Goal: Information Seeking & Learning: Learn about a topic

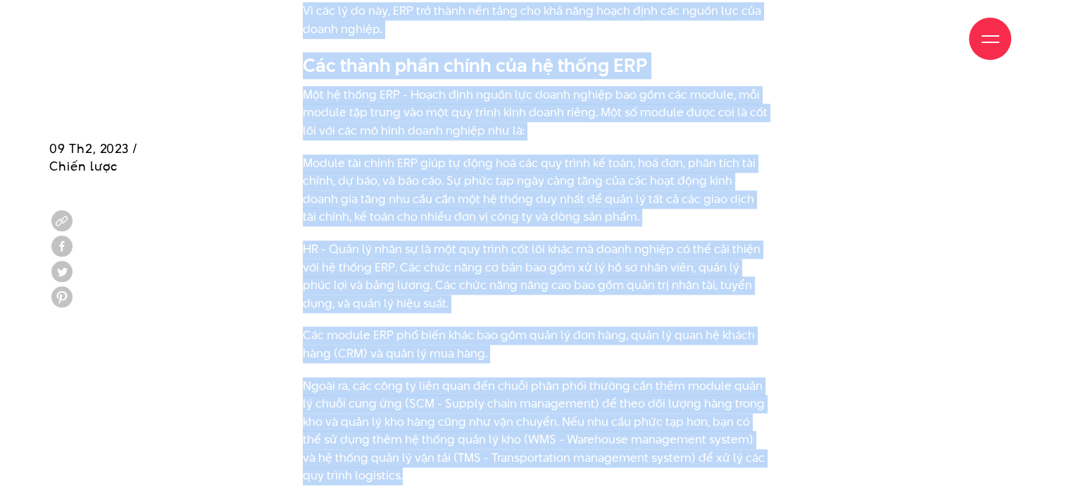
scroll to position [1643, 0]
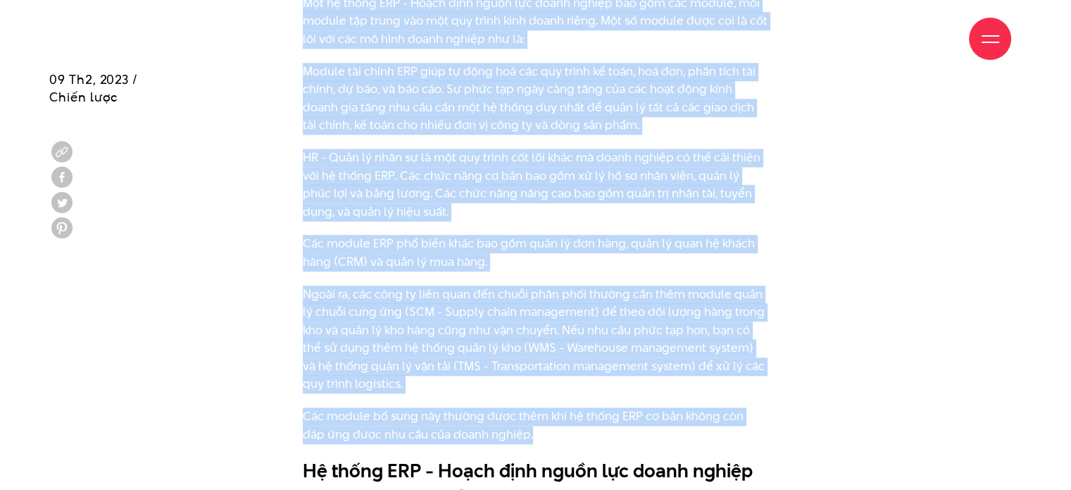
drag, startPoint x: 301, startPoint y: 137, endPoint x: 550, endPoint y: 435, distance: 388.1
copy div "LOR (Ipsumdolor Sitametc Adipisci) - Elits doei tempo inc utlab etdolo ma al? E…"
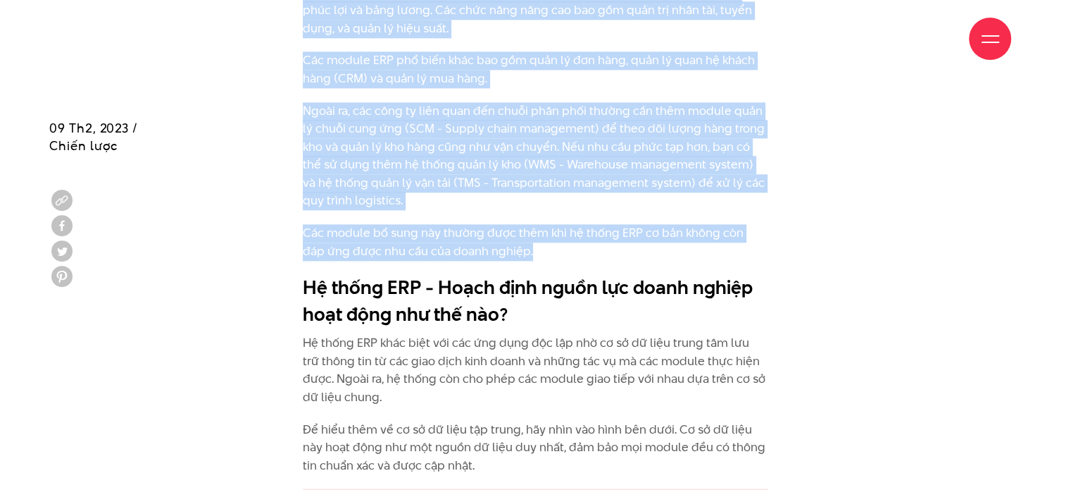
scroll to position [1885, 0]
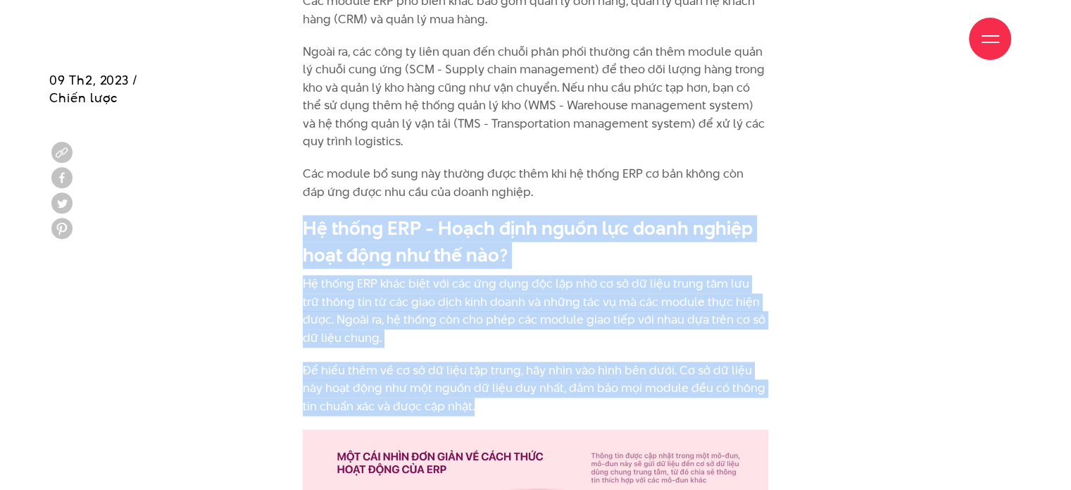
drag, startPoint x: 307, startPoint y: 223, endPoint x: 522, endPoint y: 413, distance: 287.4
copy div "Hệ thống ERP - Hoạch định nguồn lực doanh nghiệp hoạt động như thế nào? Hệ thốn…"
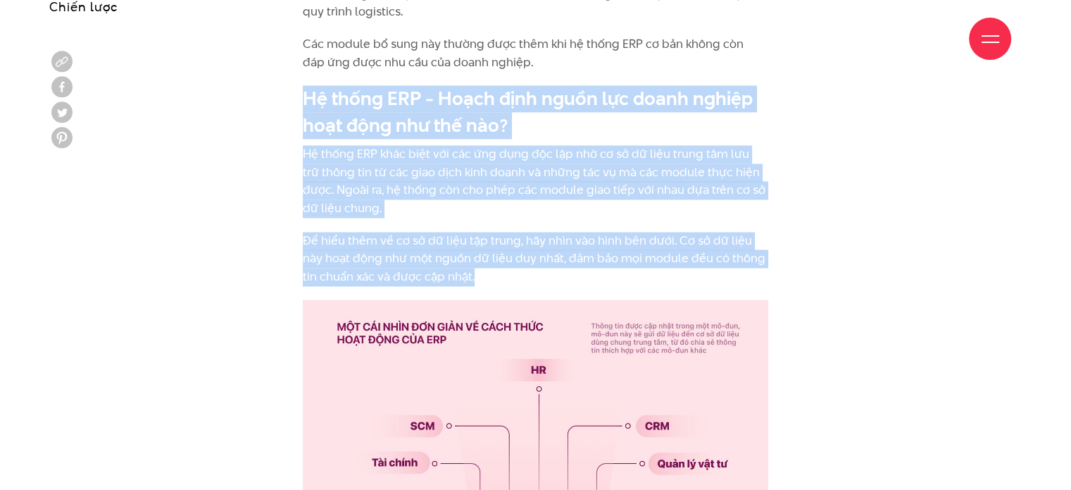
scroll to position [2015, 0]
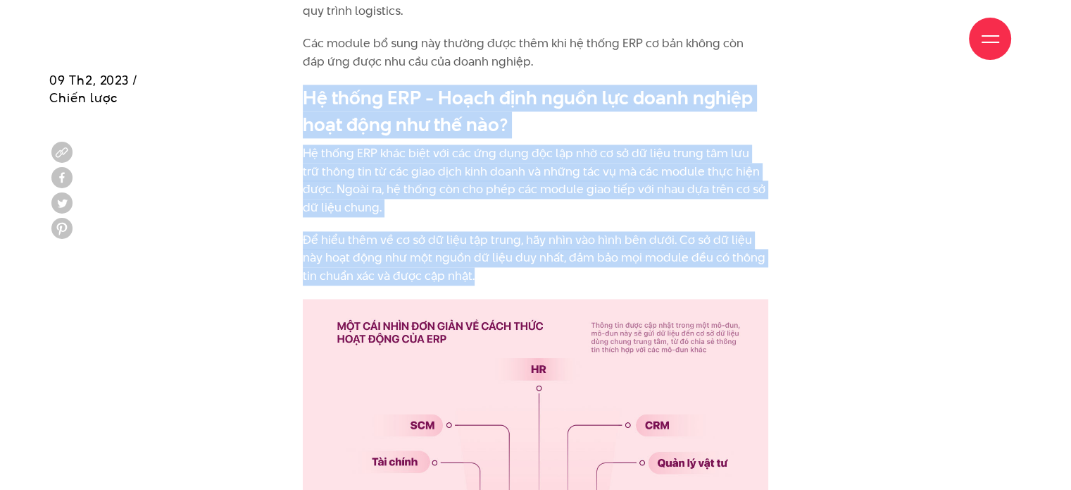
click at [474, 385] on img at bounding box center [536, 454] width 466 height 310
copy div "Hệ thống ERP - Hoạch định nguồn lực doanh nghiệp hoạt động như thế nào? Hệ thốn…"
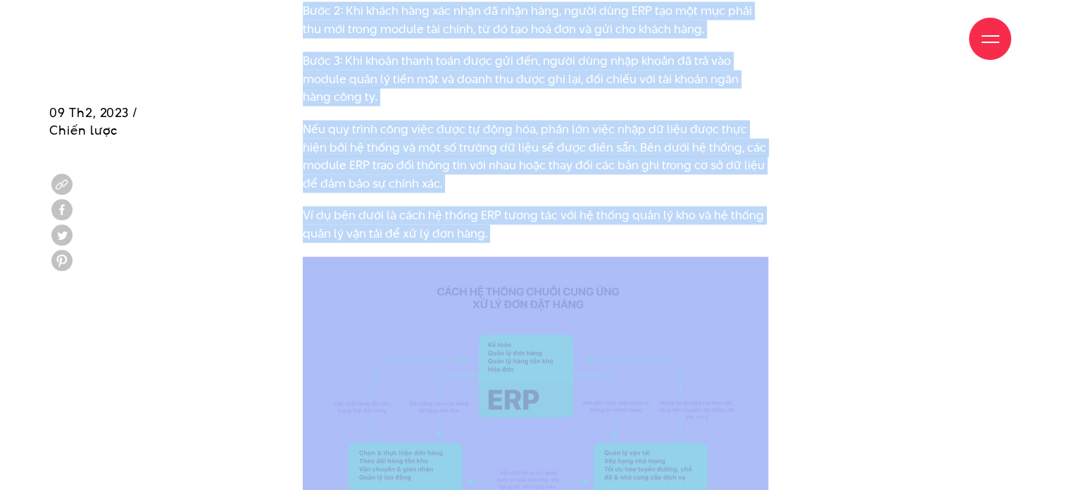
scroll to position [2874, 0]
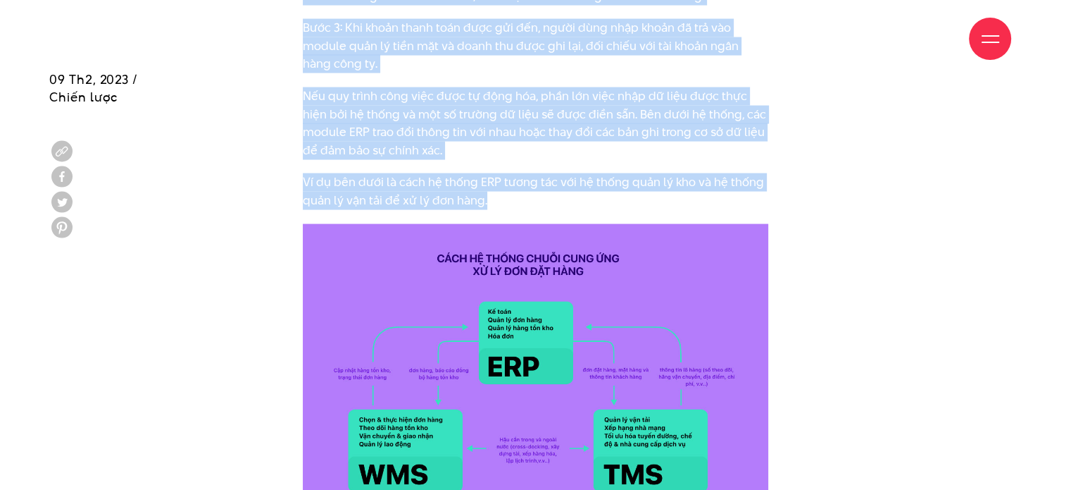
drag, startPoint x: 304, startPoint y: 146, endPoint x: 498, endPoint y: 175, distance: 195.9
copy div "Lor ip dolor SIT amet co adip elit sedd eius temp inc utlabo, etd magna aliq en…"
click at [507, 301] on img at bounding box center [536, 379] width 466 height 310
click at [561, 363] on img at bounding box center [536, 379] width 466 height 310
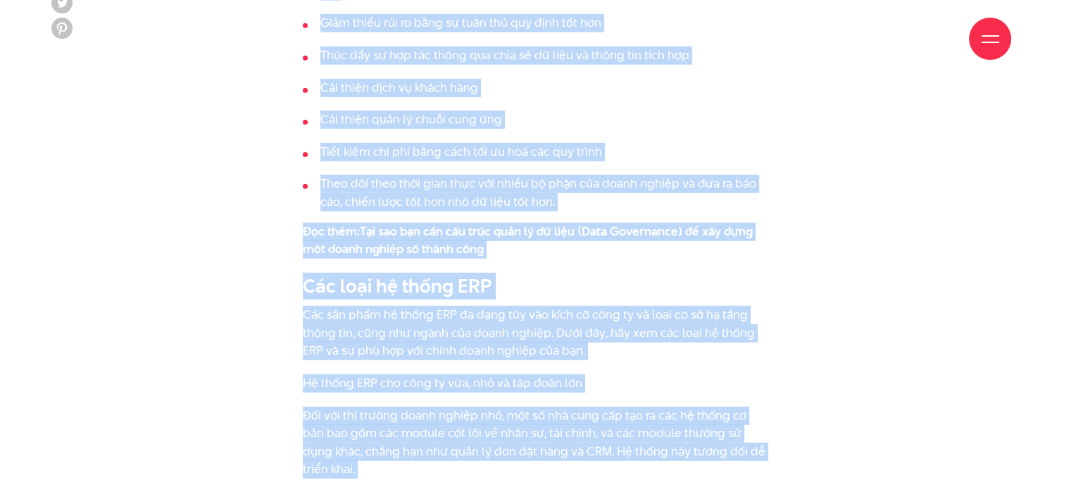
scroll to position [3706, 0]
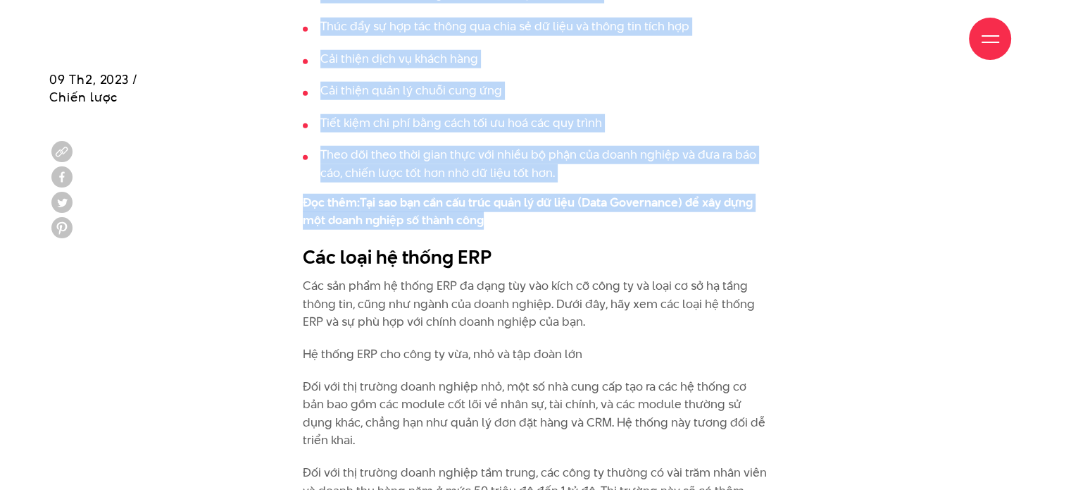
drag, startPoint x: 303, startPoint y: 109, endPoint x: 507, endPoint y: 191, distance: 220.0
copy div "Lor ips dol sit am conse ADI El seddo eiusm temp incid utl etd mag aliqu eni ad…"
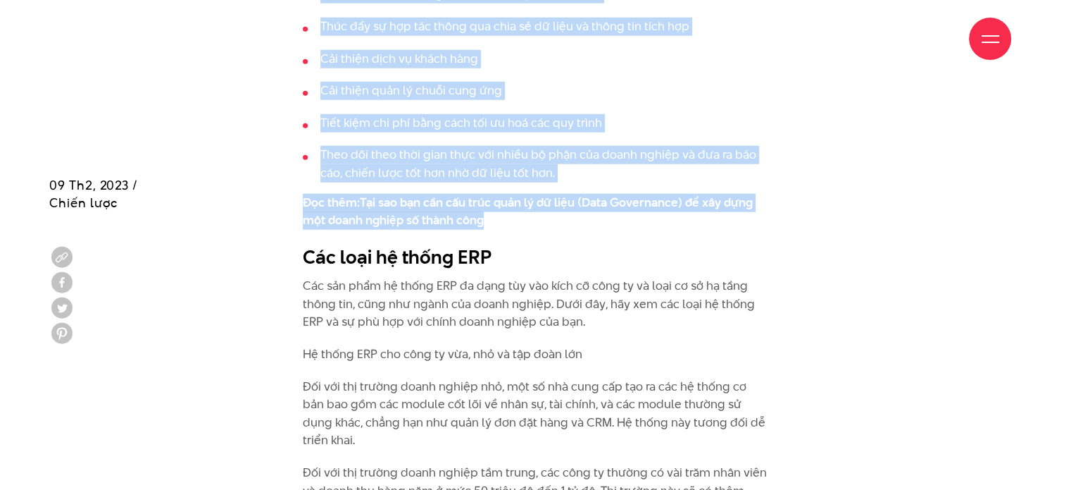
scroll to position [3857, 0]
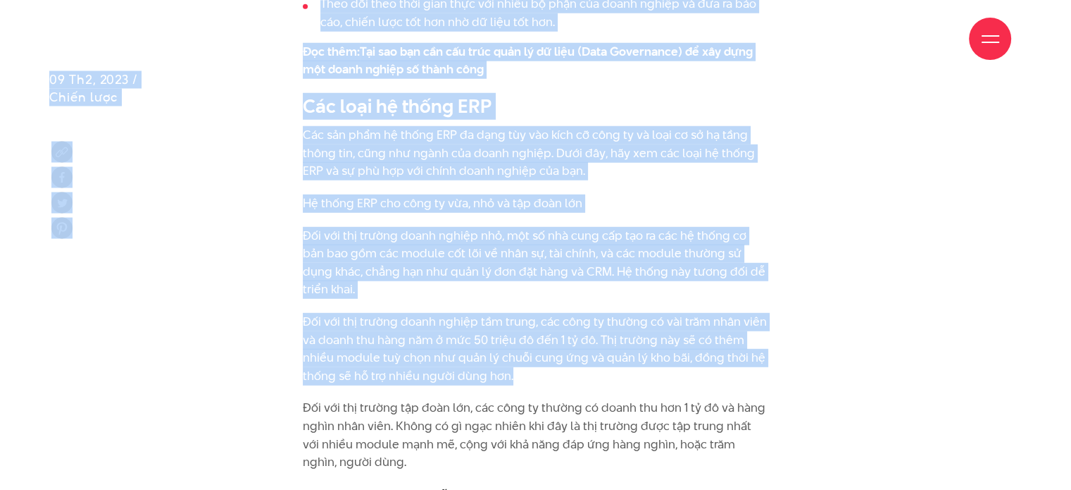
drag, startPoint x: 304, startPoint y: 66, endPoint x: 514, endPoint y: 321, distance: 330.3
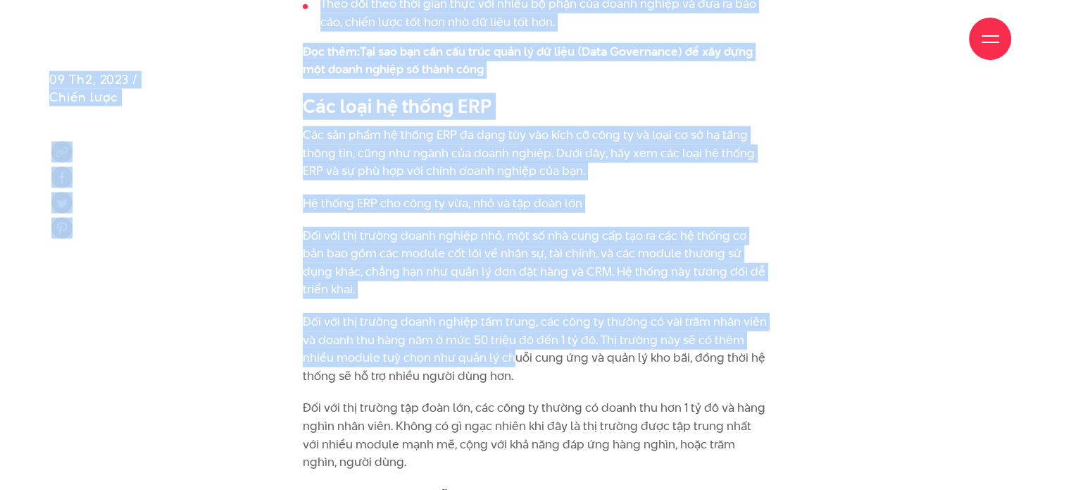
click at [514, 321] on p "Đối với thị trường doanh nghiệp tầm trung, các công ty thường có vài trăm nhân …" at bounding box center [536, 349] width 466 height 72
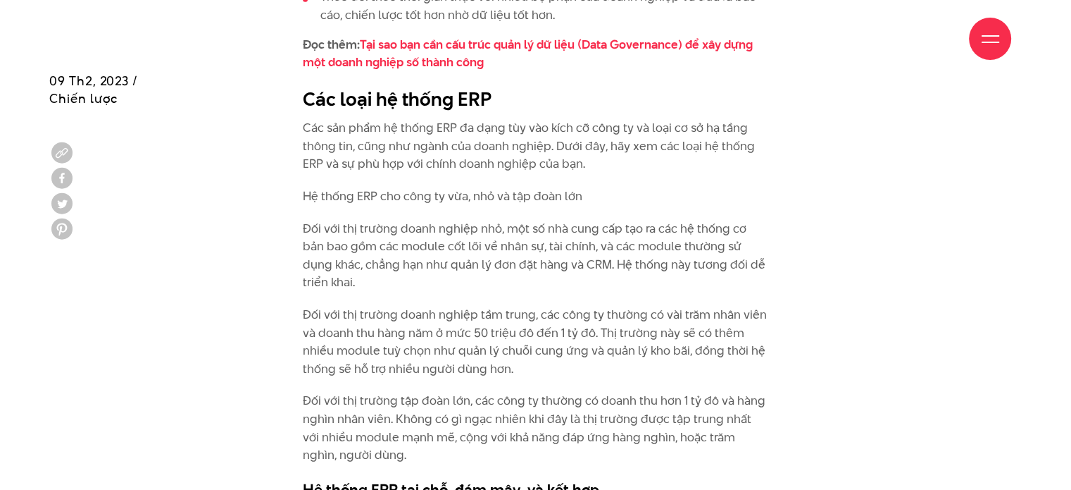
scroll to position [3866, 0]
drag, startPoint x: 305, startPoint y: 58, endPoint x: 287, endPoint y: 54, distance: 18.1
click at [287, 54] on div "Giới thiệu Dự án Dịch vụ Góc nhìn Liên hệ" at bounding box center [536, 38] width 952 height 77
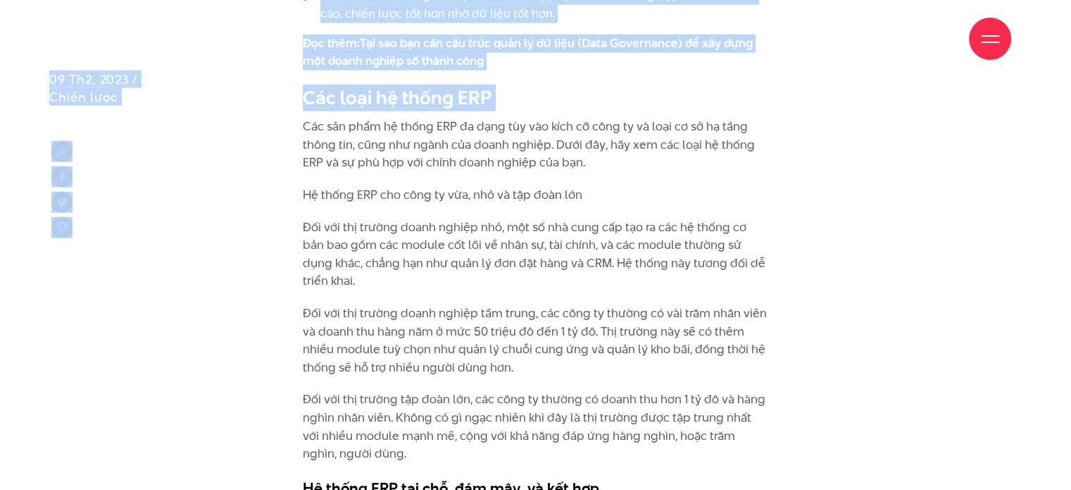
drag, startPoint x: 287, startPoint y: 54, endPoint x: 299, endPoint y: 93, distance: 40.3
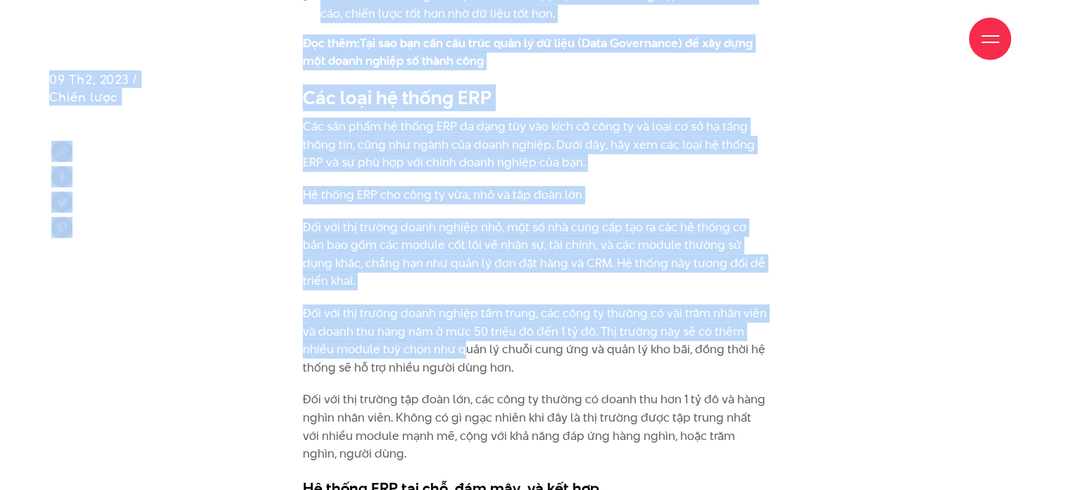
drag, startPoint x: 306, startPoint y: 60, endPoint x: 478, endPoint y: 325, distance: 316.7
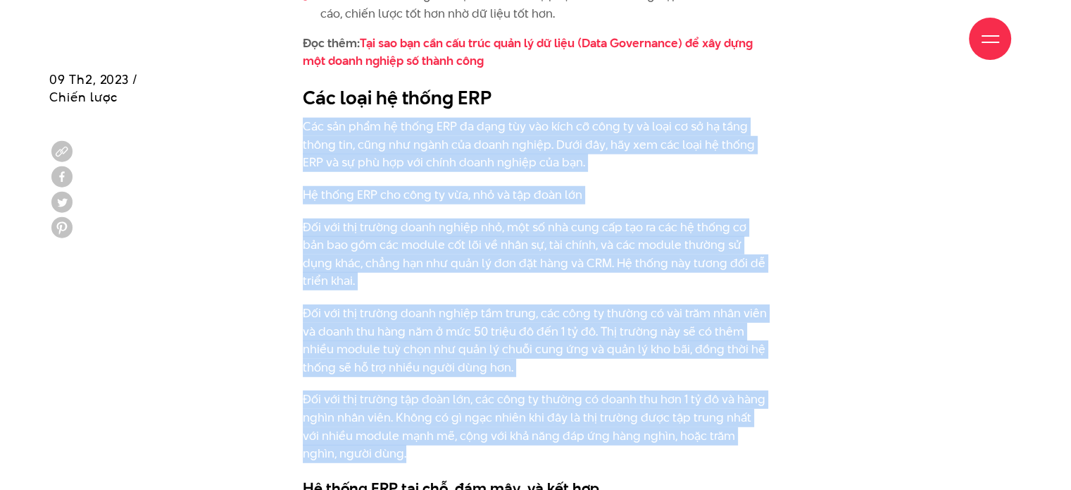
drag, startPoint x: 378, startPoint y: 416, endPoint x: 301, endPoint y: 83, distance: 341.9
copy div "Lor ips dolo si ametc ADI el sedd eiu tem inci ut labo et do magn al en ad mini…"
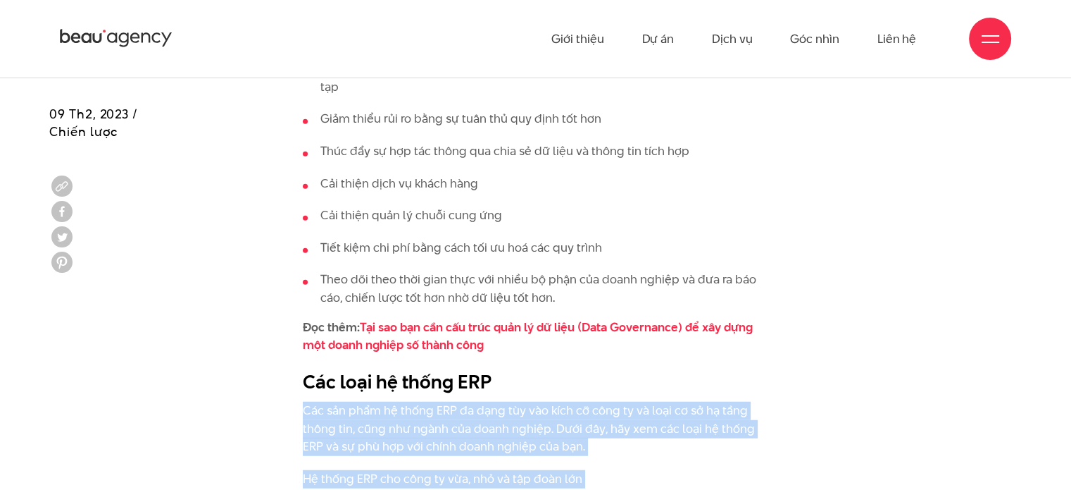
scroll to position [3584, 0]
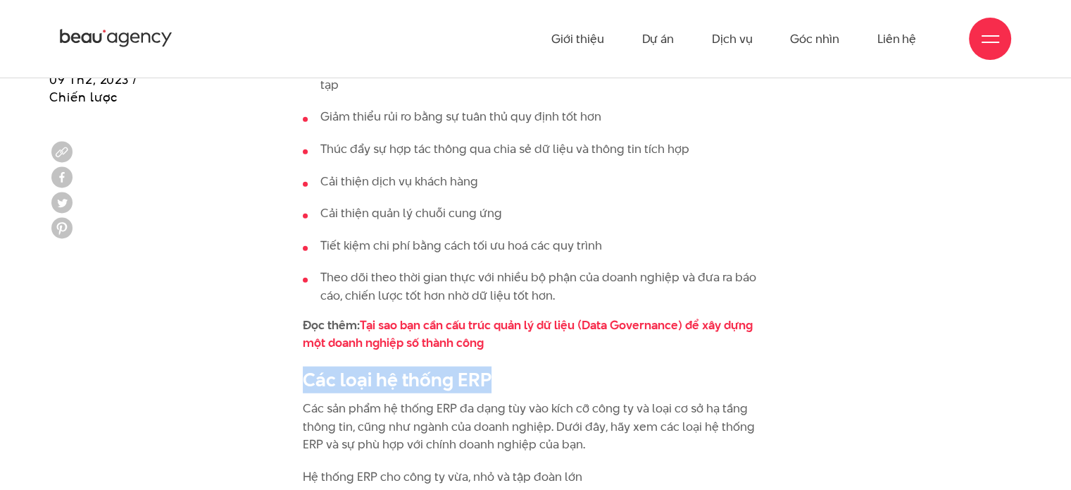
drag, startPoint x: 289, startPoint y: 335, endPoint x: 487, endPoint y: 335, distance: 198.6
copy h2 "Các loại hệ thống ERP"
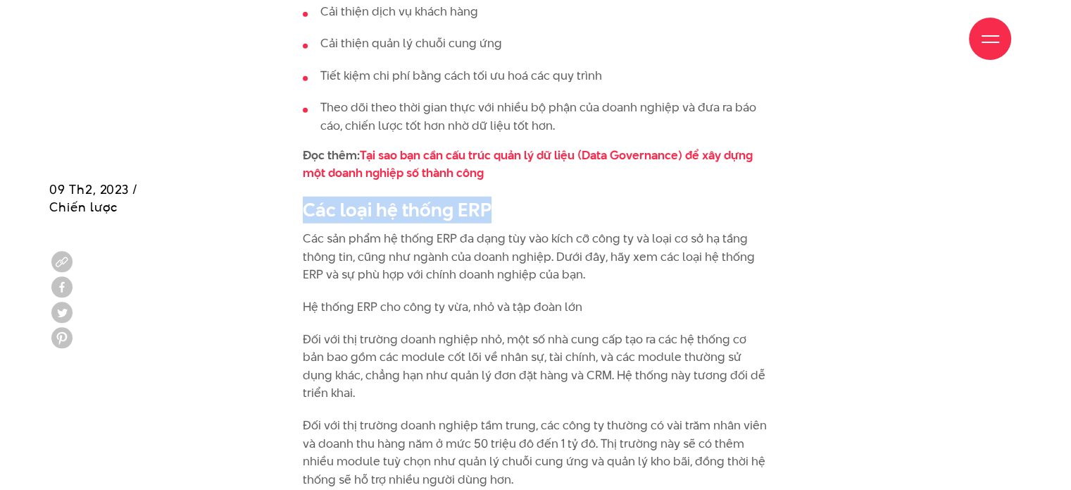
scroll to position [3902, 0]
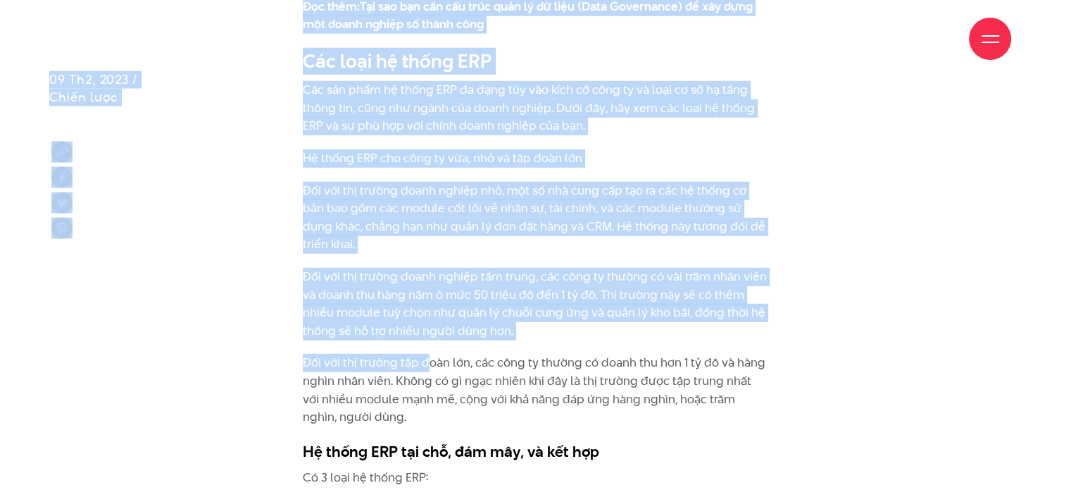
drag, startPoint x: 304, startPoint y: 53, endPoint x: 425, endPoint y: 320, distance: 293.2
click at [425, 354] on p "Đối với thị trường tập đoàn lớn, các công ty thường có doanh thu hơn 1 tỷ đô và…" at bounding box center [536, 390] width 466 height 72
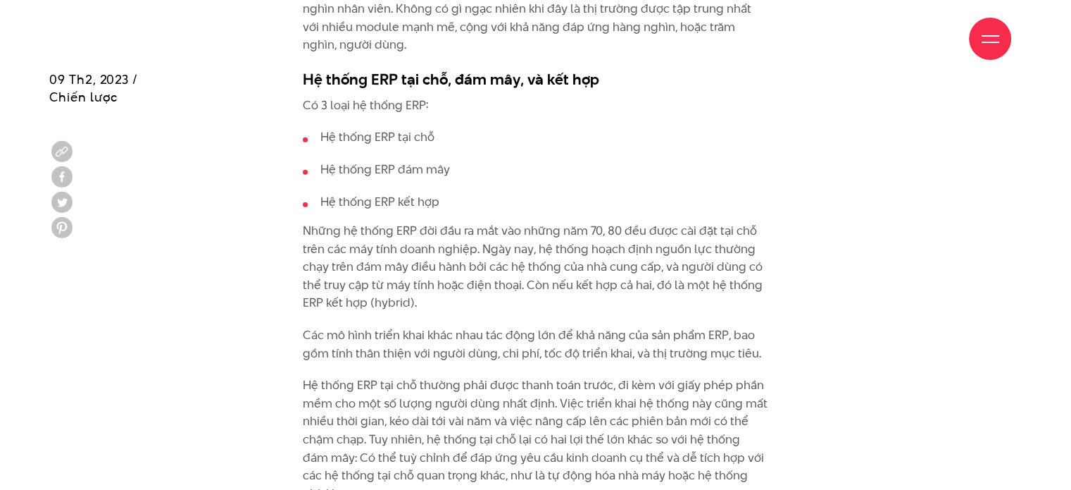
scroll to position [4274, 0]
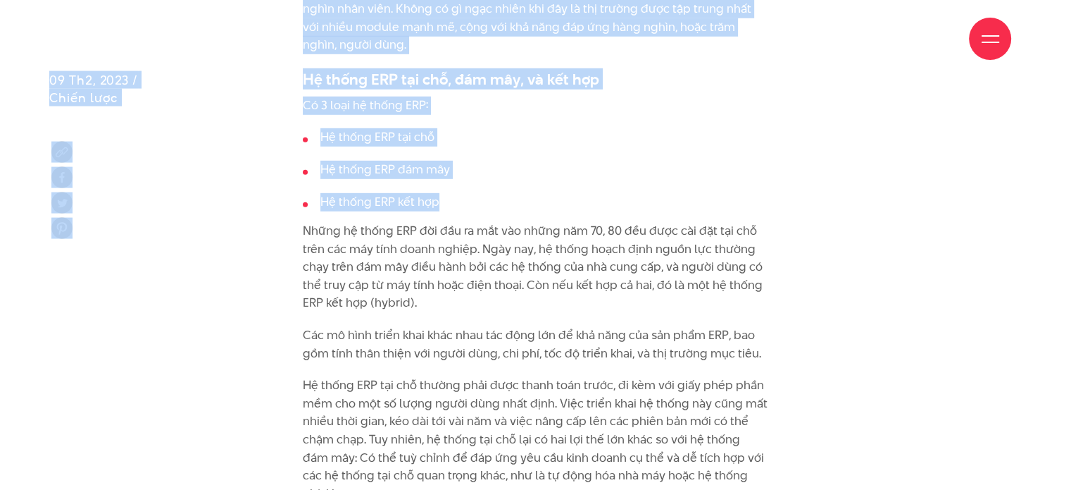
drag, startPoint x: 300, startPoint y: 44, endPoint x: 466, endPoint y: 145, distance: 194.7
click at [466, 145] on ul "Hệ thống ERP tại chỗ Hệ thống ERP đám mây Hệ thống ERP kết hợp" at bounding box center [536, 169] width 466 height 82
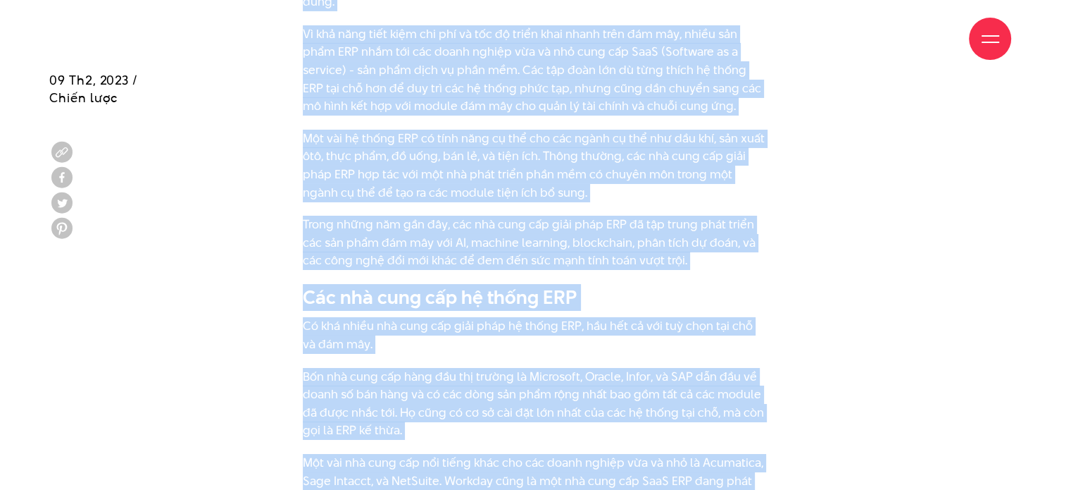
scroll to position [4977, 0]
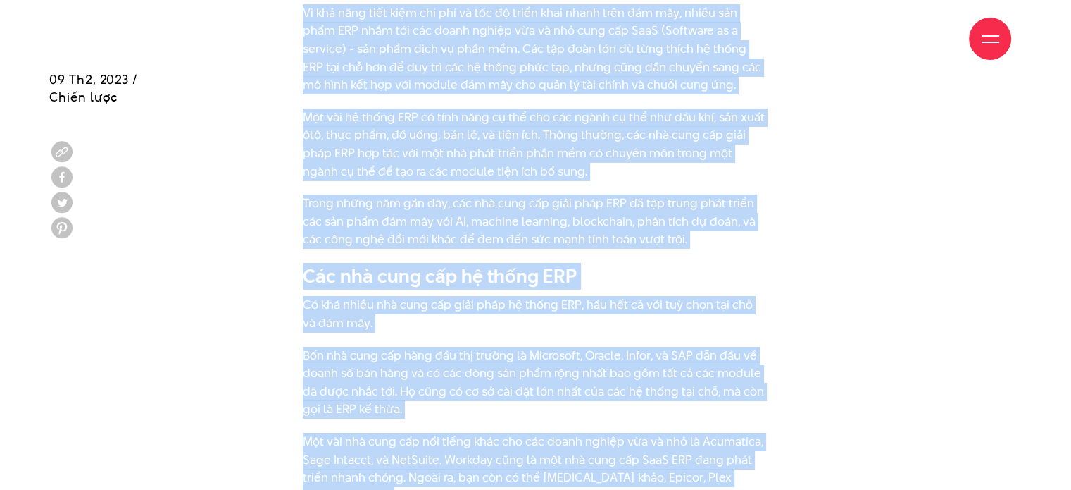
drag, startPoint x: 304, startPoint y: 114, endPoint x: 379, endPoint y: 421, distance: 315.4
copy div "Lo ipsum DOL sit ame, con adi, el sed doe Te 7 inci ut labor ETD: Ma aliqu ENI …"
